Goal: Task Accomplishment & Management: Complete application form

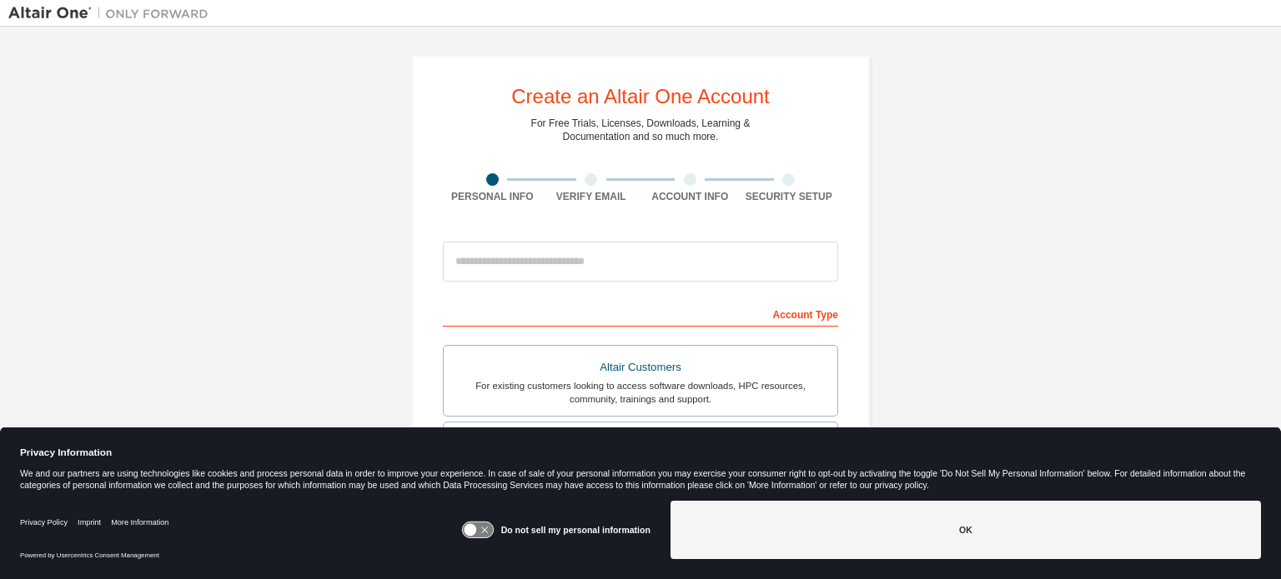
click at [474, 534] on icon at bounding box center [470, 530] width 13 height 13
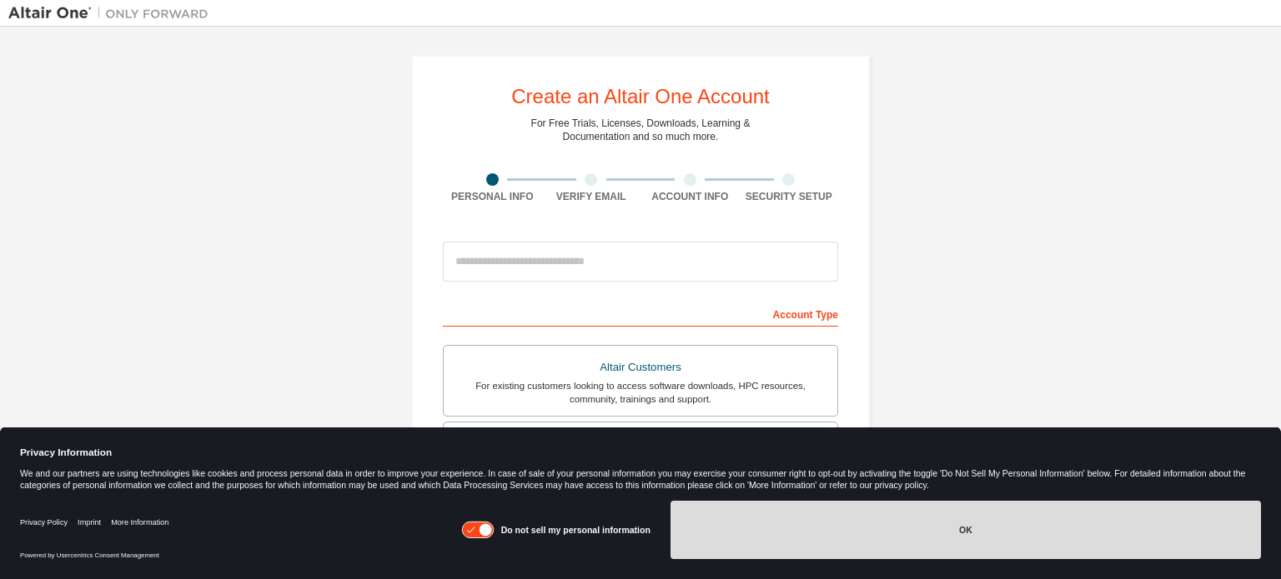
click at [839, 543] on button "OK" at bounding box center [965, 530] width 590 height 58
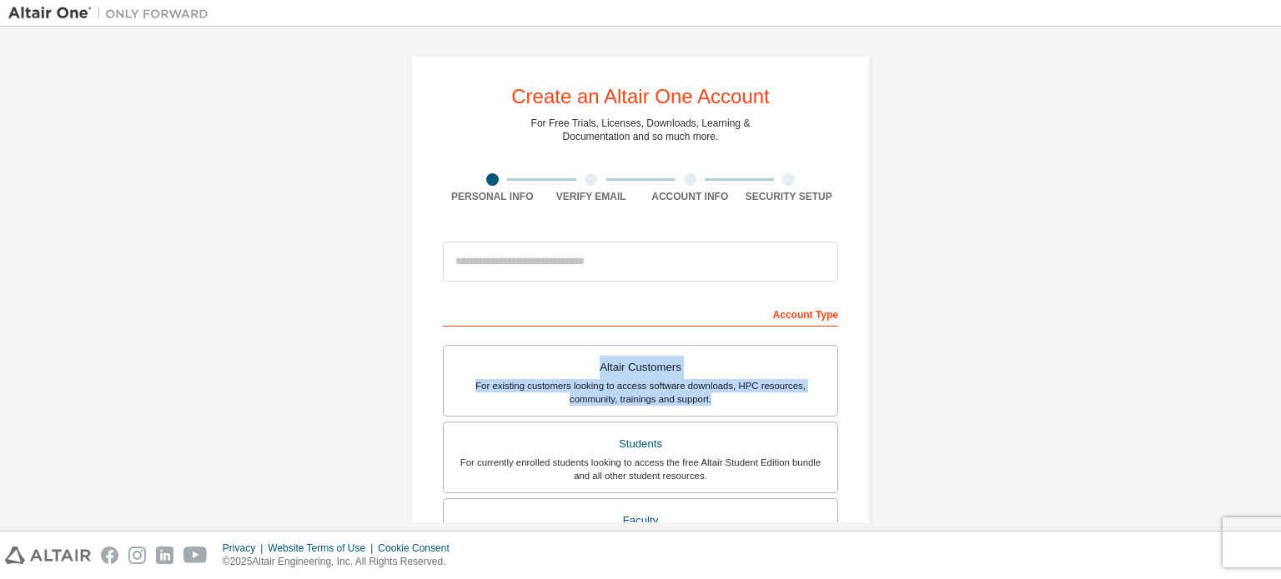
drag, startPoint x: 1280, startPoint y: 319, endPoint x: 1280, endPoint y: 406, distance: 86.7
click at [1280, 406] on div "Create an Altair One Account For Free Trials, Licenses, Downloads, Learning & D…" at bounding box center [640, 279] width 1281 height 504
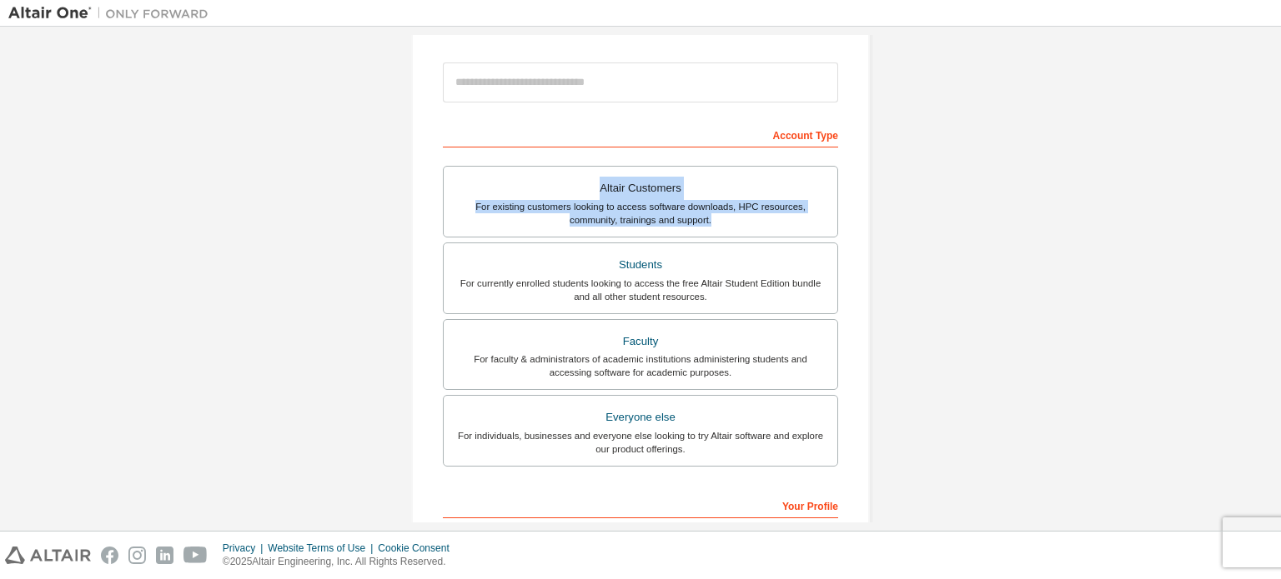
scroll to position [187, 0]
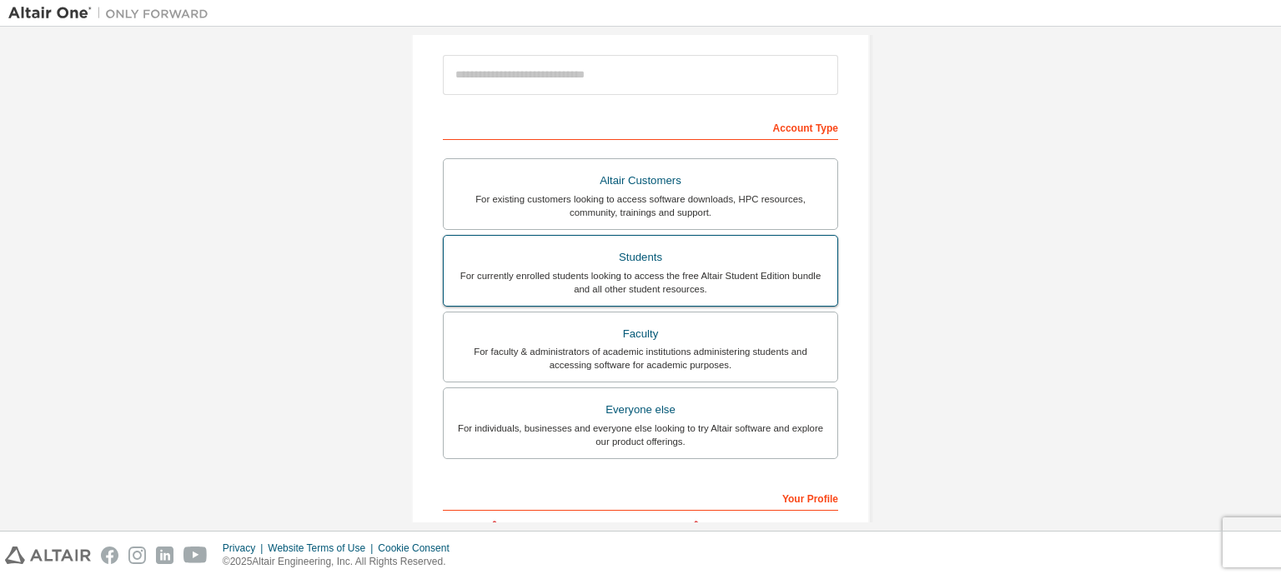
click at [767, 286] on div "For currently enrolled students looking to access the free Altair Student Editi…" at bounding box center [641, 282] width 374 height 27
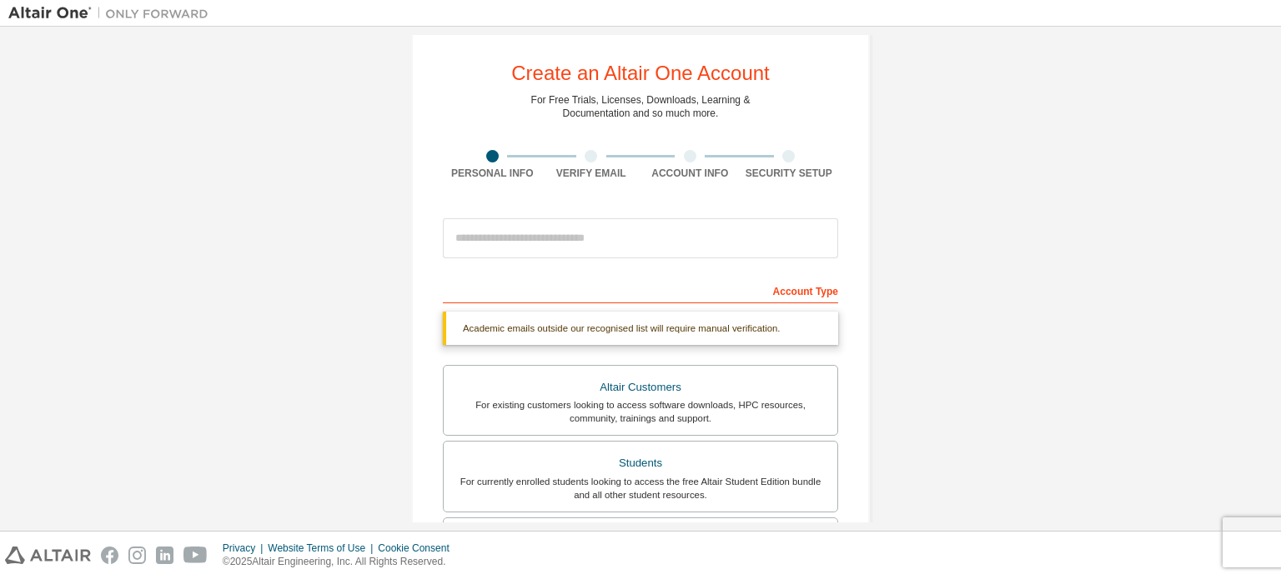
scroll to position [0, 0]
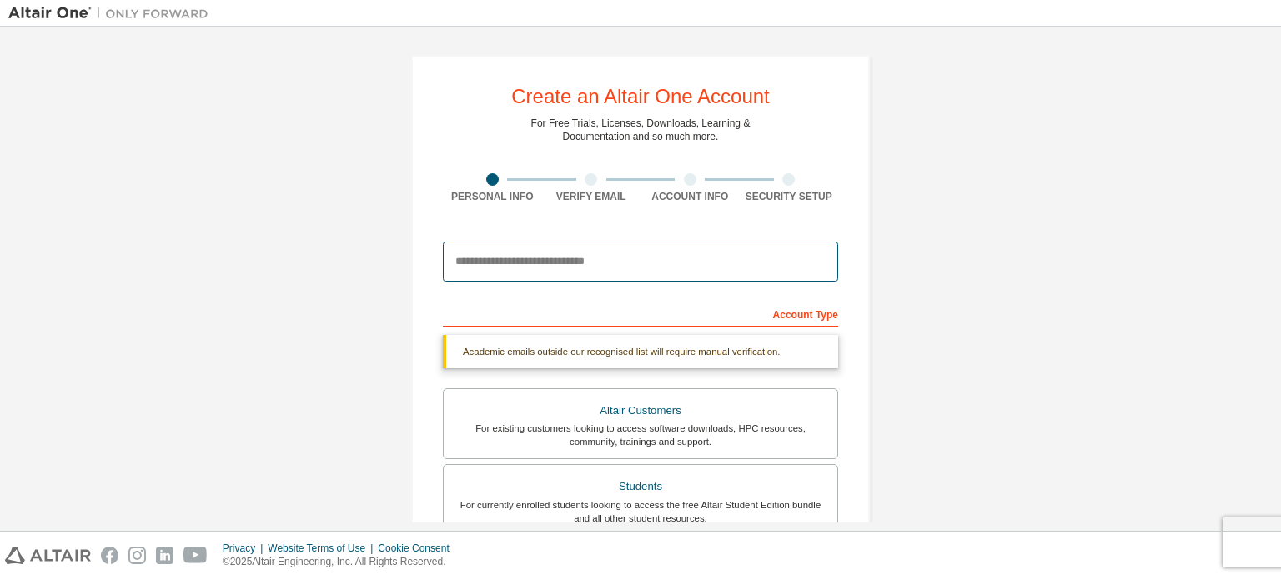
click at [539, 252] on input "email" at bounding box center [640, 262] width 395 height 40
type input "**********"
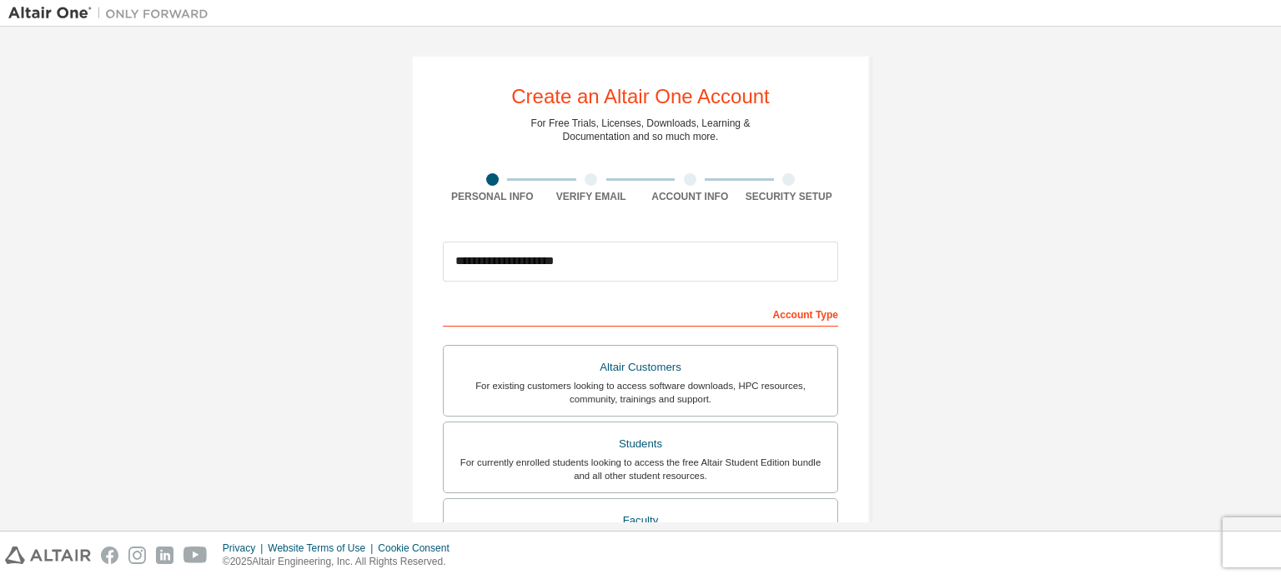
click at [1261, 209] on div "**********" at bounding box center [640, 476] width 1264 height 883
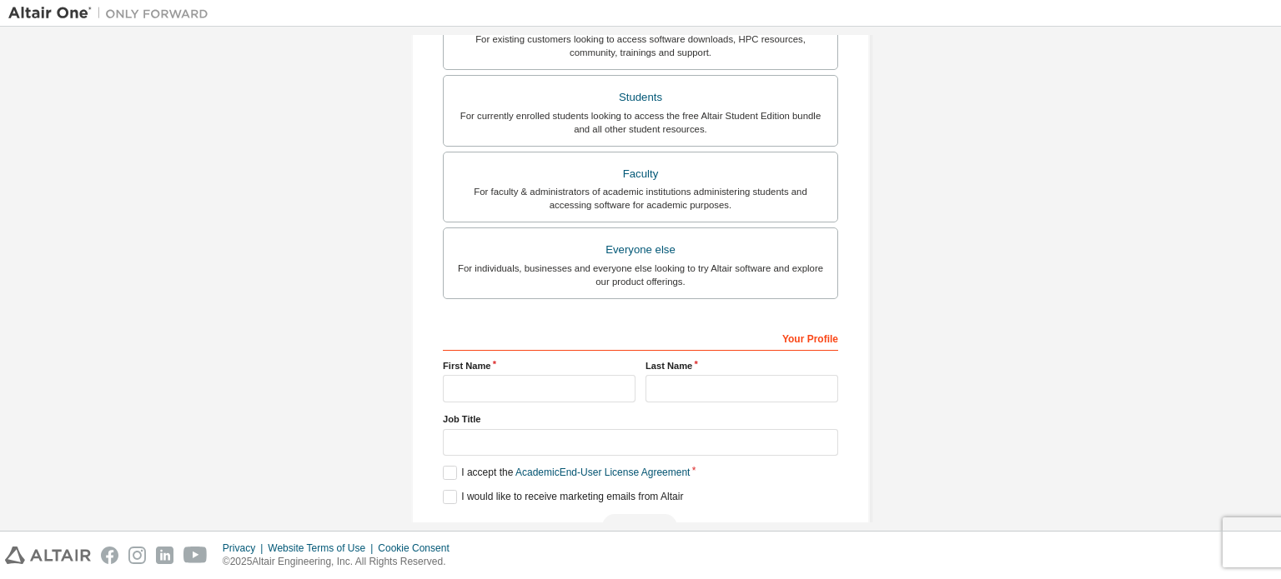
scroll to position [391, 0]
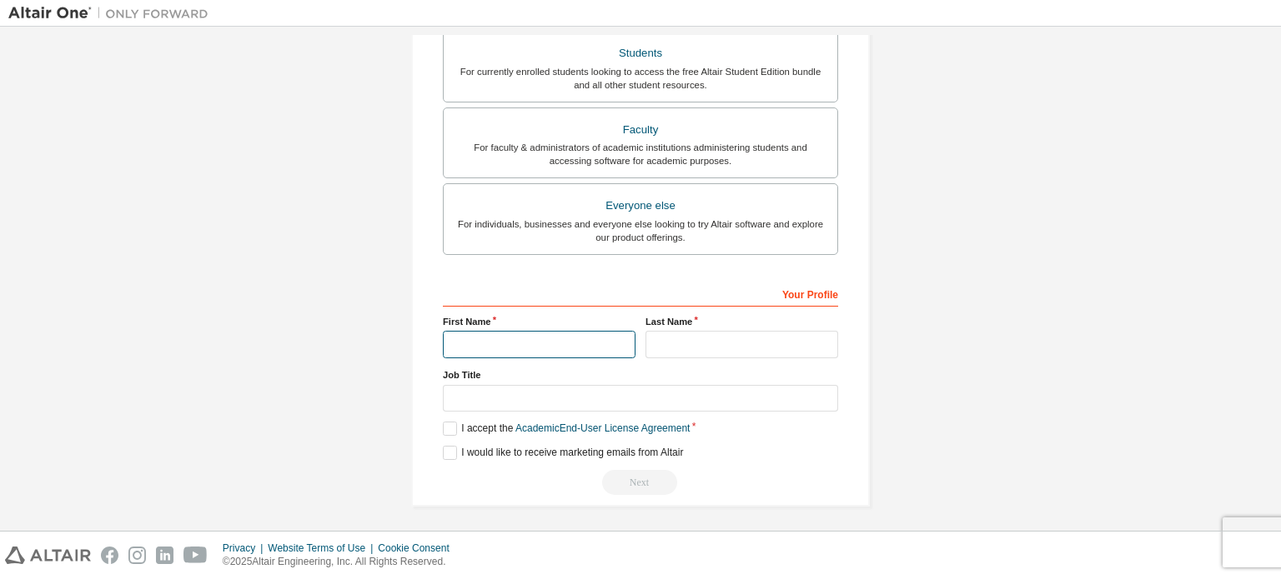
click at [555, 348] on input "text" at bounding box center [539, 345] width 193 height 28
type input "*****"
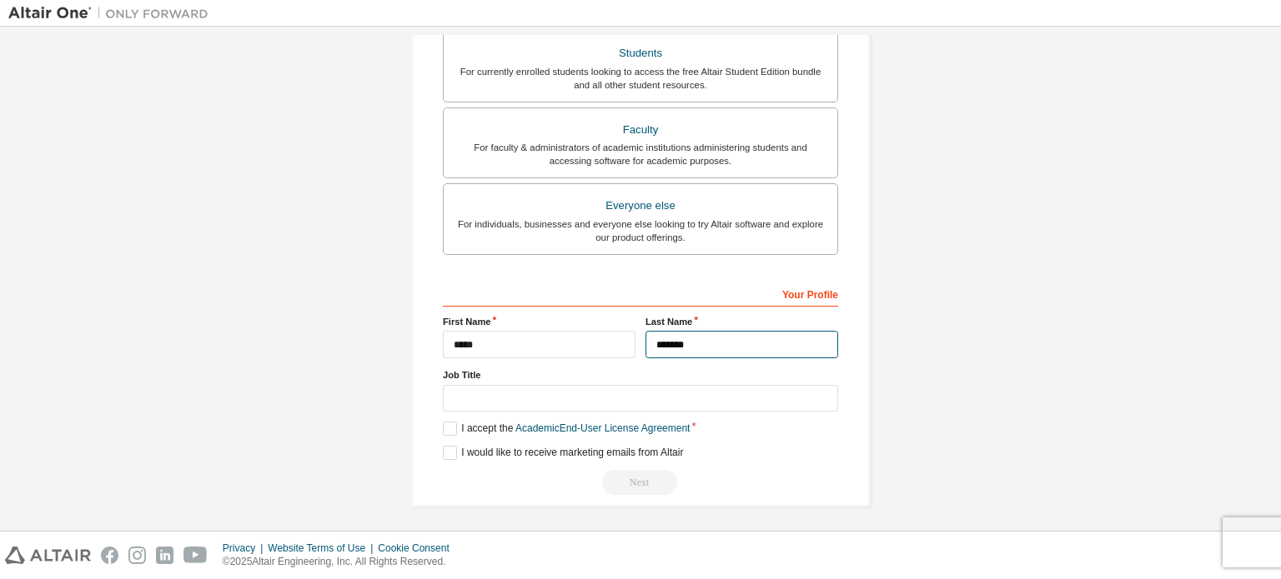
type input "*******"
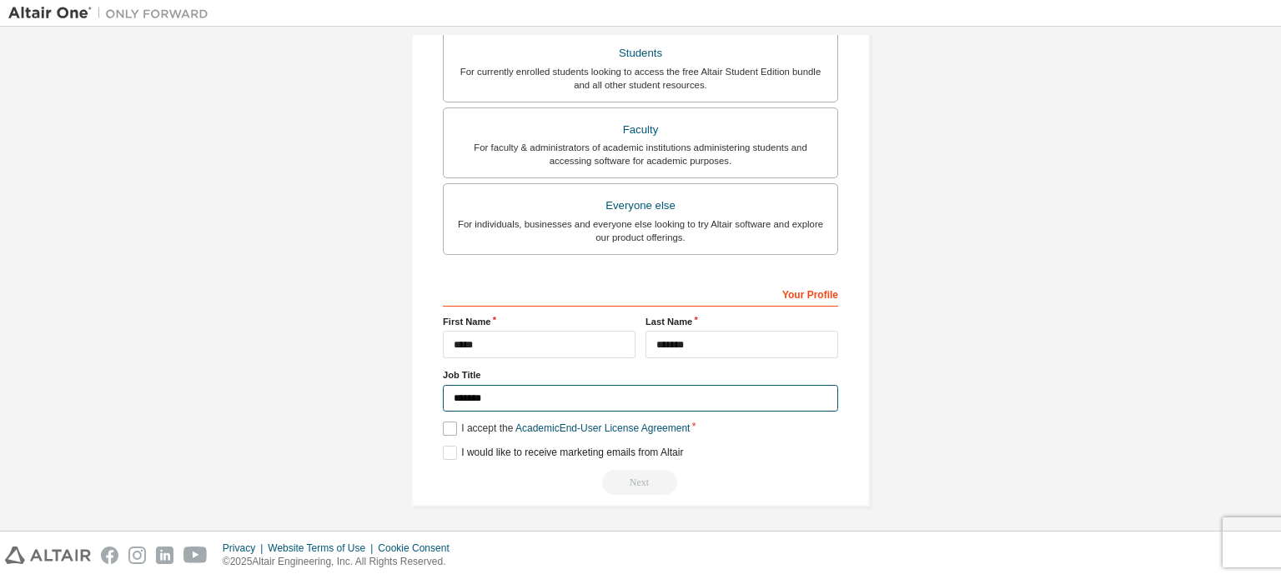
type input "*******"
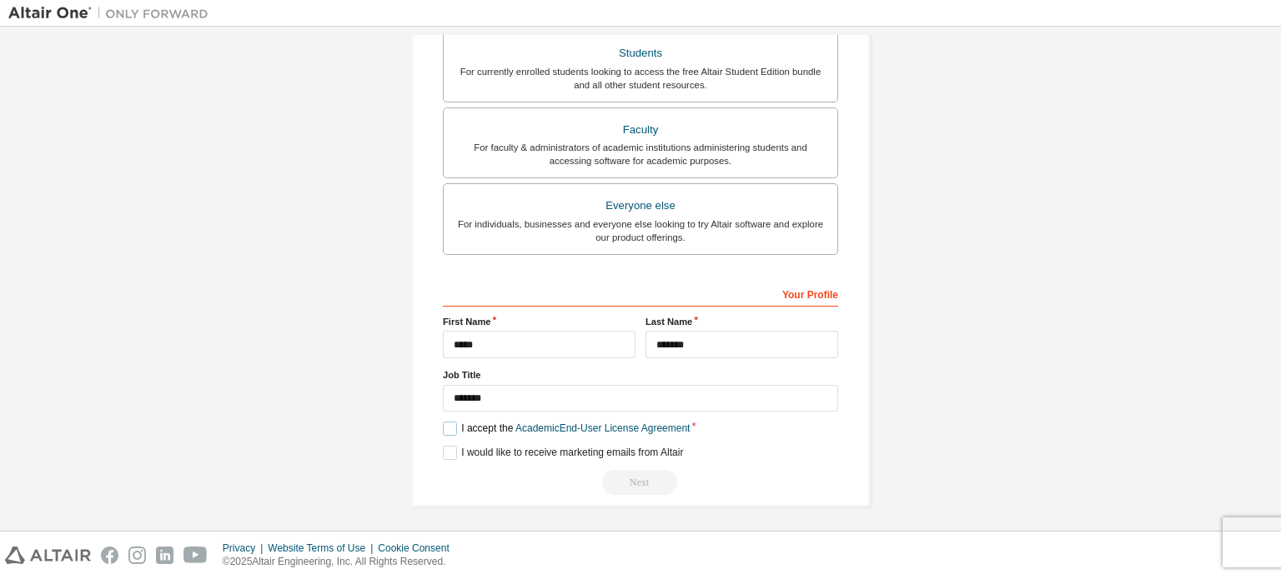
click at [450, 423] on label "I accept the Academic End-User License Agreement" at bounding box center [566, 429] width 247 height 14
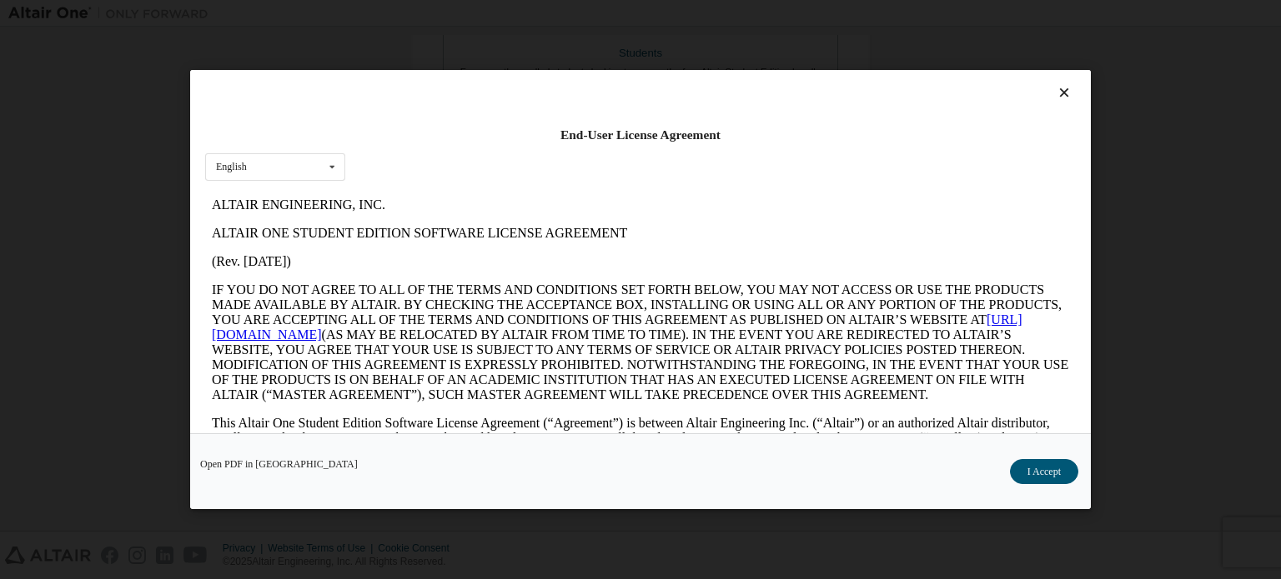
scroll to position [0, 0]
click at [1047, 473] on button "I Accept" at bounding box center [1044, 471] width 68 height 25
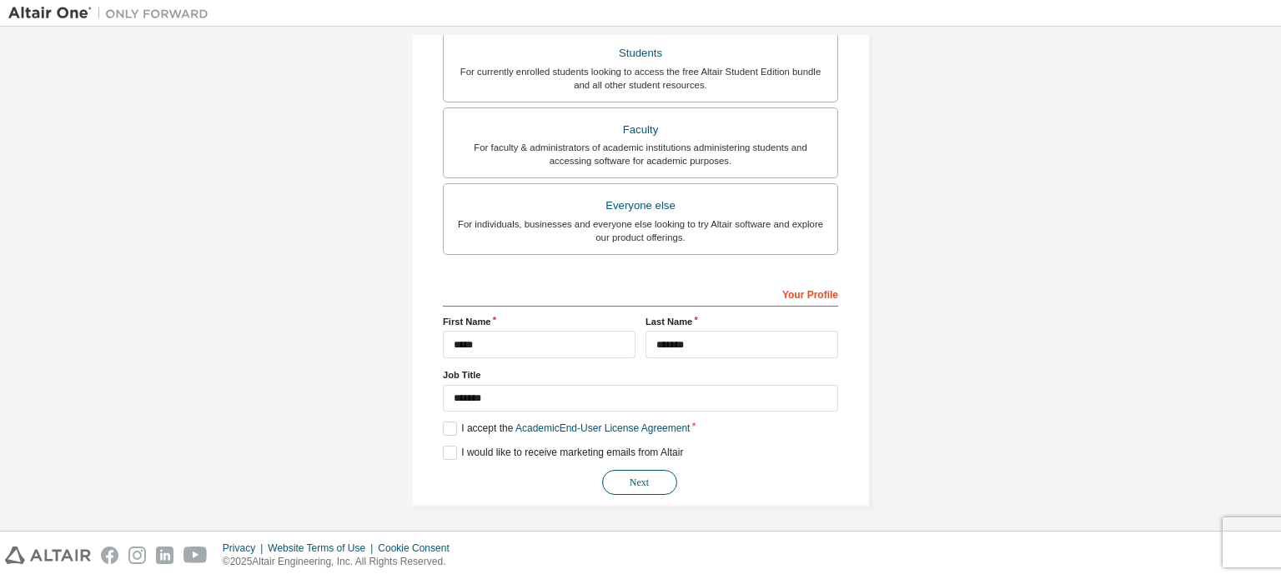
click at [654, 473] on button "Next" at bounding box center [639, 482] width 75 height 25
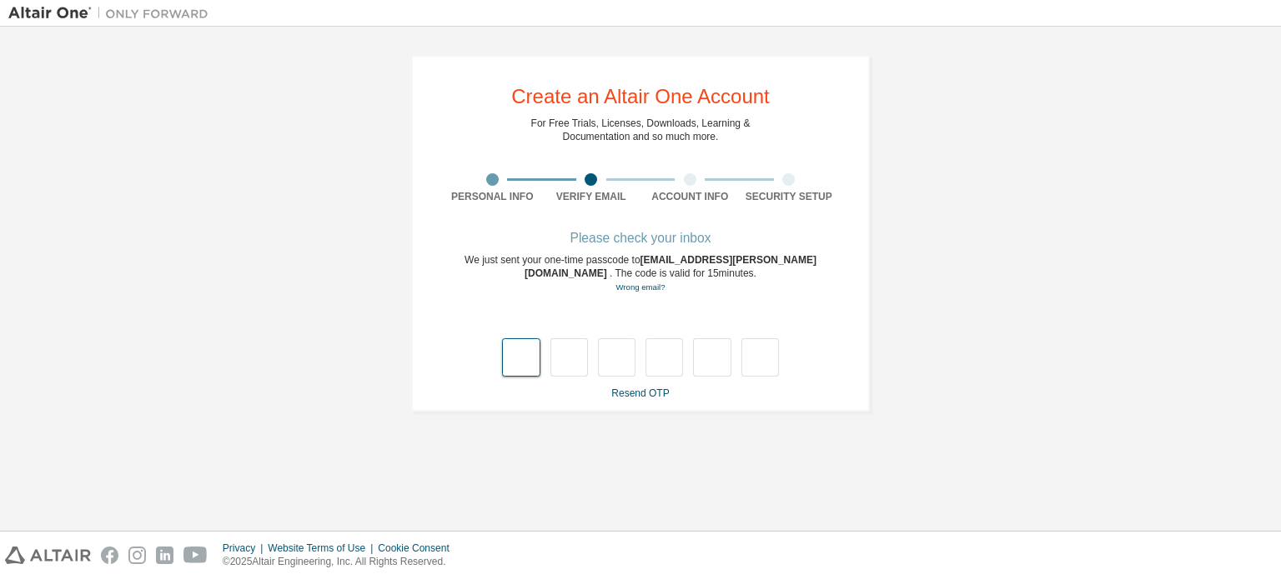
type input "*"
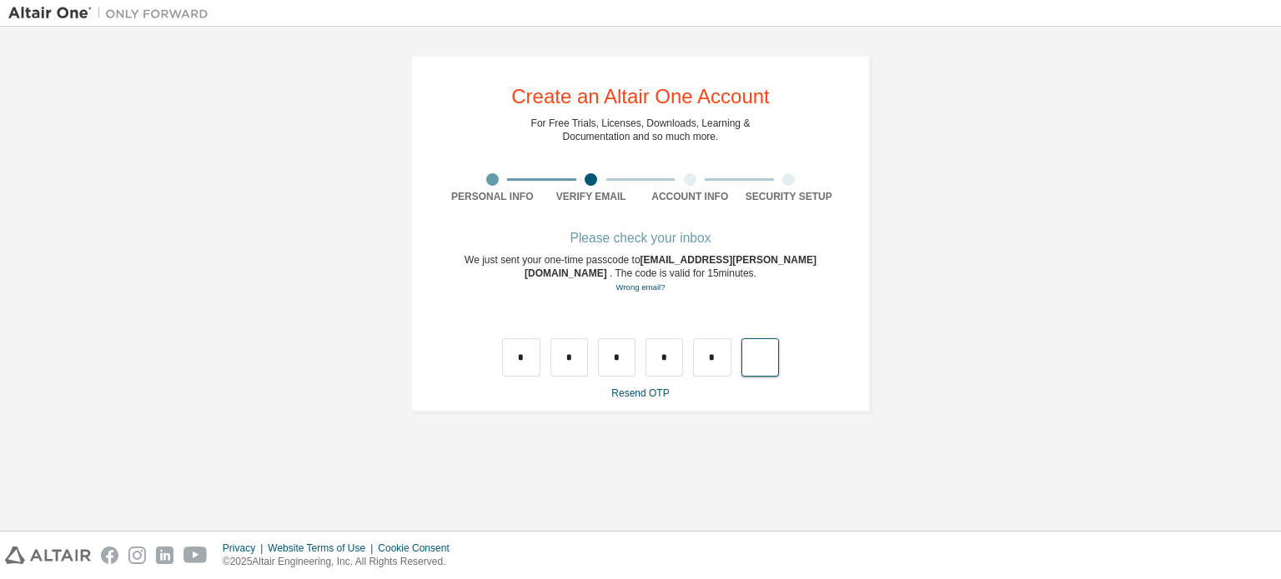
type input "*"
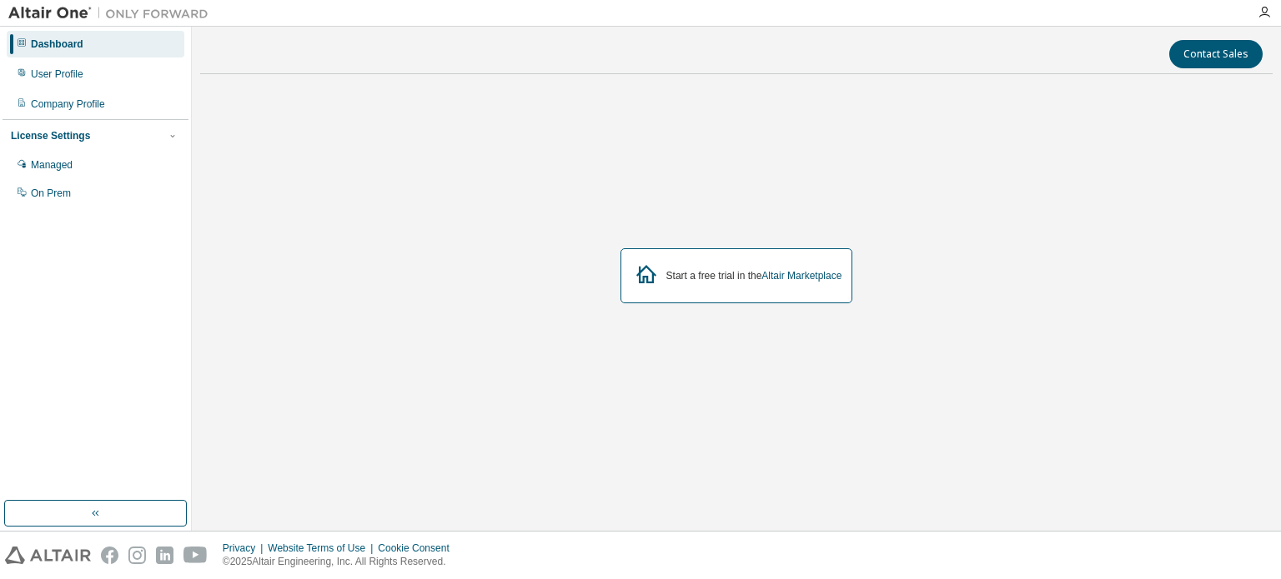
click at [719, 290] on div "Start a free trial in the Altair Marketplace" at bounding box center [736, 275] width 233 height 55
click at [720, 277] on div "Start a free trial in the Altair Marketplace" at bounding box center [754, 275] width 176 height 13
click at [639, 275] on icon at bounding box center [646, 274] width 30 height 30
click at [724, 276] on div "Start a free trial in the Altair Marketplace" at bounding box center [754, 275] width 176 height 13
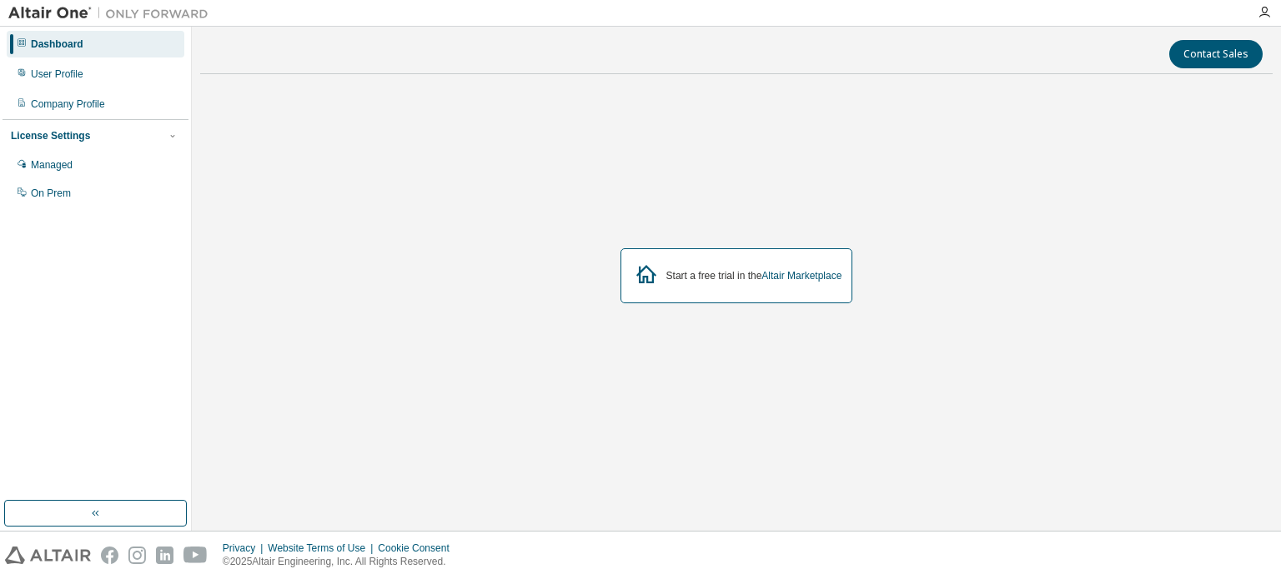
click at [783, 283] on div "Start a free trial in the Altair Marketplace" at bounding box center [736, 275] width 233 height 55
click at [786, 274] on link "Altair Marketplace" at bounding box center [801, 276] width 80 height 12
